Goal: Use online tool/utility: Utilize a website feature to perform a specific function

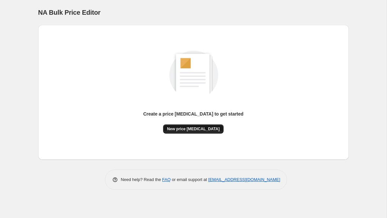
click at [207, 130] on span "New price change job" at bounding box center [193, 128] width 53 height 5
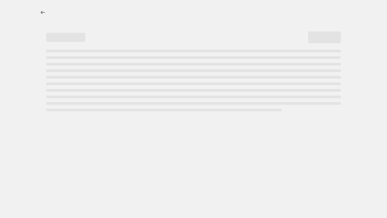
select select "percentage"
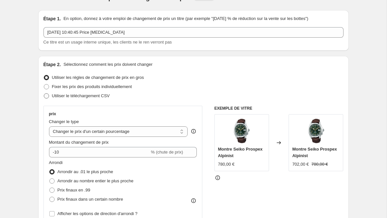
scroll to position [16, 0]
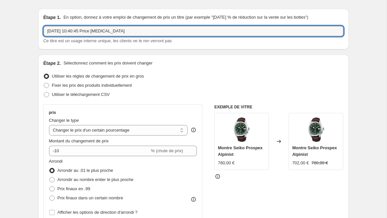
drag, startPoint x: 159, startPoint y: 29, endPoint x: 39, endPoint y: 33, distance: 120.9
click at [39, 33] on div "Étape 1. En option, donnez à votre emploi de changement de prix un titre (par e…" at bounding box center [193, 29] width 311 height 41
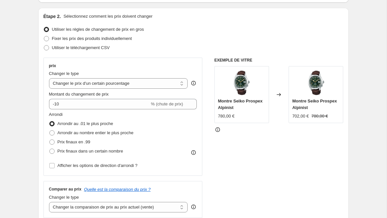
scroll to position [63, 0]
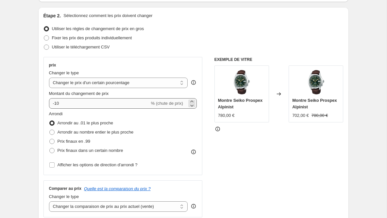
type input "20% coq sportif"
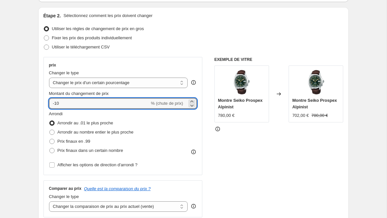
drag, startPoint x: 71, startPoint y: 104, endPoint x: 42, endPoint y: 103, distance: 29.5
click at [42, 103] on div "Étape 2. Sélectionnez comment les prix doivent changer Utiliser les règles de c…" at bounding box center [193, 125] width 311 height 236
type input "2"
type input "-20"
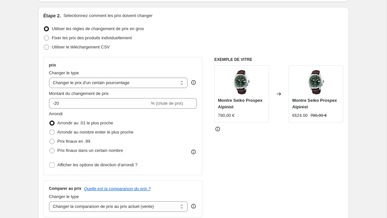
click at [50, 131] on span at bounding box center [51, 132] width 5 height 5
click at [50, 130] on input "Arrondir au nombre entier le plus proche" at bounding box center [49, 130] width 0 height 0
radio input "true"
click at [122, 74] on div "Changer le type" at bounding box center [118, 73] width 139 height 7
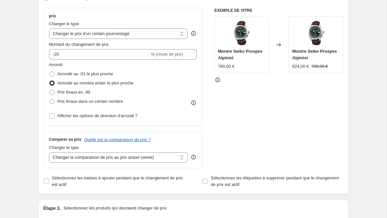
scroll to position [112, 0]
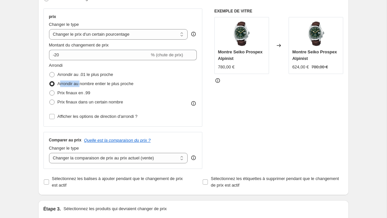
drag, startPoint x: 59, startPoint y: 84, endPoint x: 81, endPoint y: 84, distance: 21.3
click at [81, 84] on span "Arrondir au nombre entier le plus proche" at bounding box center [96, 83] width 76 height 5
click at [50, 81] on input "Arrondir au nombre entier le plus proche" at bounding box center [49, 81] width 0 height 0
click at [223, 91] on div "EXEMPLE DE VITRE Montre Seiko Prospex Alpinist 780,00 € Changé en Montre Seiko …" at bounding box center [279, 89] width 129 height 160
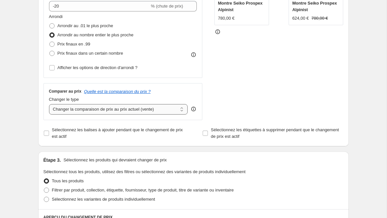
scroll to position [166, 0]
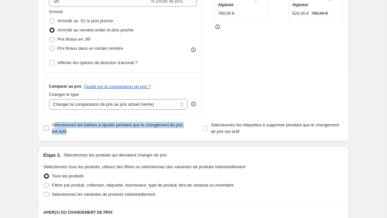
drag, startPoint x: 54, startPoint y: 126, endPoint x: 98, endPoint y: 132, distance: 45.0
click at [98, 132] on span "Sélectionnez les balises à ajouter pendant que le changement de prix est actif" at bounding box center [118, 128] width 133 height 13
click at [49, 131] on input "Sélectionnez les balises à ajouter pendant que le changement de prix est actif" at bounding box center [46, 128] width 5 height 5
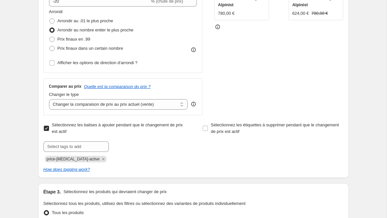
click at [98, 132] on span "Sélectionnez les balises à ajouter pendant que le changement de prix est actif" at bounding box center [118, 128] width 133 height 13
click at [49, 131] on input "Sélectionnez les balises à ajouter pendant que le changement de prix est actif" at bounding box center [46, 128] width 5 height 5
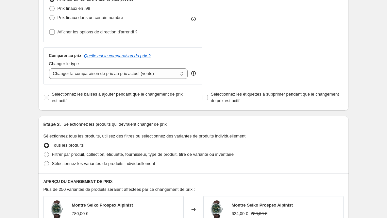
scroll to position [201, 0]
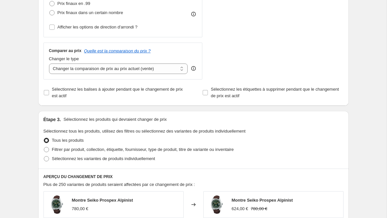
click at [95, 109] on div "Étape 1. En option, donnez à votre emploi de changement de prix un titre (par e…" at bounding box center [191, 118] width 316 height 601
click at [100, 92] on span "Sélectionnez les balises à ajouter pendant que le changement de prix est actif" at bounding box center [118, 92] width 133 height 13
click at [49, 92] on input "Sélectionnez les balises à ajouter pendant que le changement de prix est actif" at bounding box center [46, 92] width 5 height 5
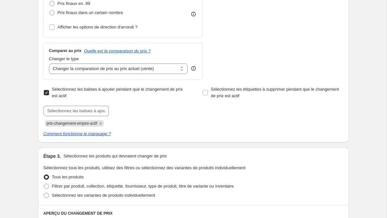
click at [100, 93] on span "Sélectionnez les balises à ajouter pendant que le changement de prix est actif" at bounding box center [118, 92] width 133 height 13
click at [49, 93] on input "Sélectionnez les balises à ajouter pendant que le changement de prix est actif" at bounding box center [46, 92] width 5 height 5
checkbox input "false"
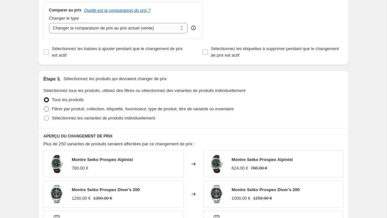
scroll to position [244, 0]
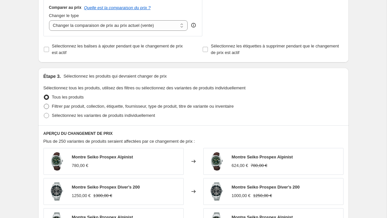
click at [47, 108] on span at bounding box center [46, 106] width 5 height 5
click at [44, 104] on input "Filtrer par produit, collection, étiquette, fournisseur, type de produit, titre…" at bounding box center [44, 104] width 0 height 0
radio input "true"
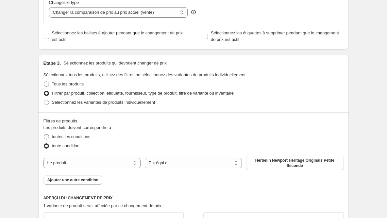
scroll to position [259, 0]
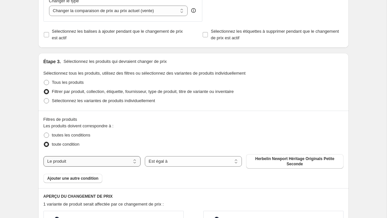
select select "collection"
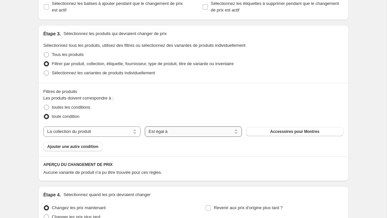
scroll to position [287, 0]
click at [265, 134] on button "Accessoires pour Montres" at bounding box center [294, 131] width 97 height 9
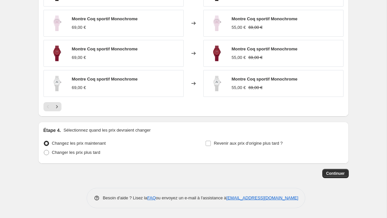
scroll to position [516, 0]
click at [328, 174] on span "Continuer" at bounding box center [336, 173] width 19 height 5
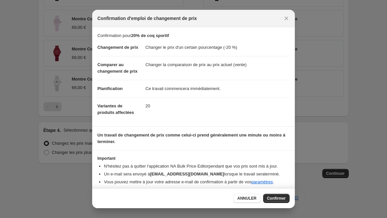
scroll to position [0, 0]
click at [264, 195] on button "Confirmer" at bounding box center [276, 198] width 27 height 9
type input "20% coq sportif"
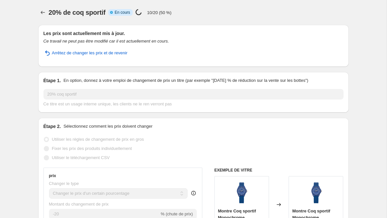
select select "percentage"
select select "collection"
